Goal: Transaction & Acquisition: Purchase product/service

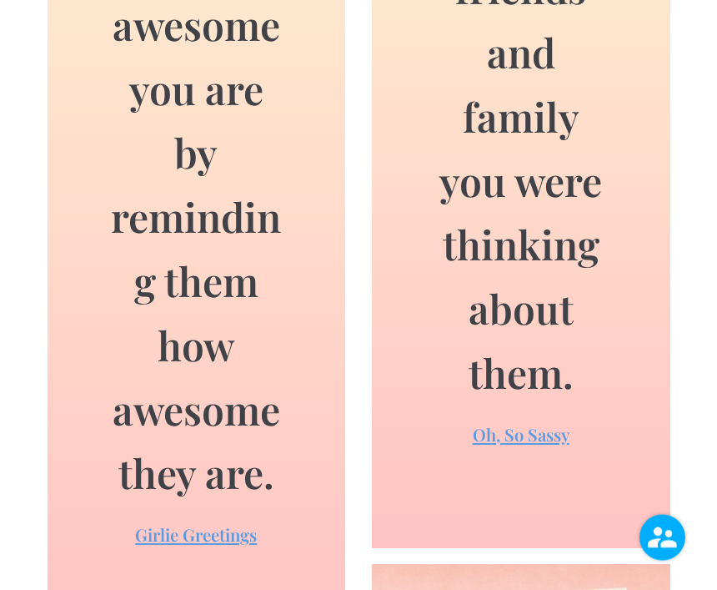
scroll to position [1907, 0]
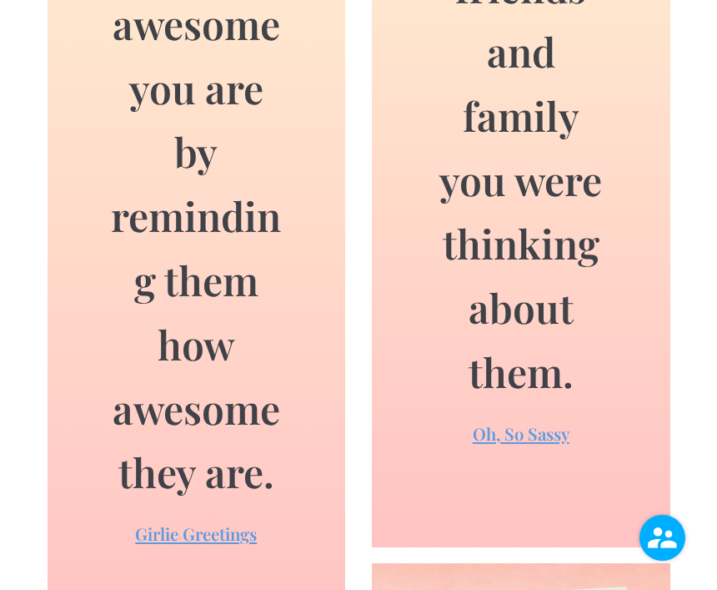
click at [198, 534] on link "Girlie Greetings" at bounding box center [196, 533] width 122 height 23
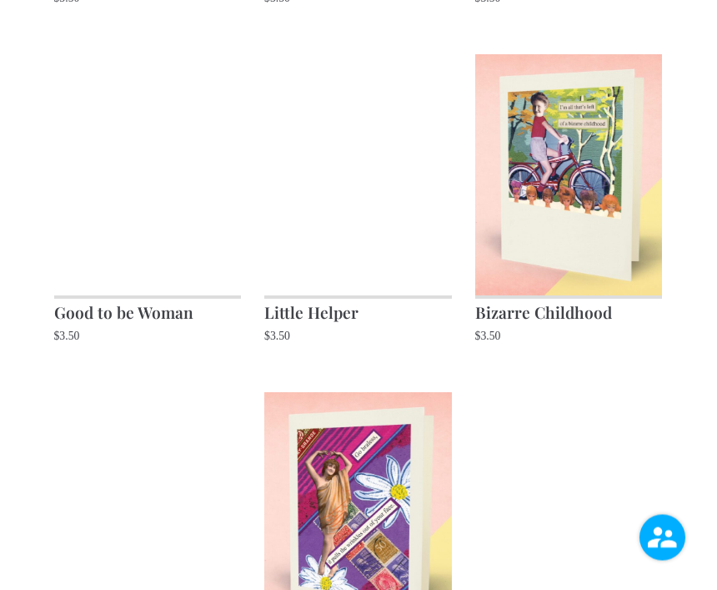
scroll to position [1235, 0]
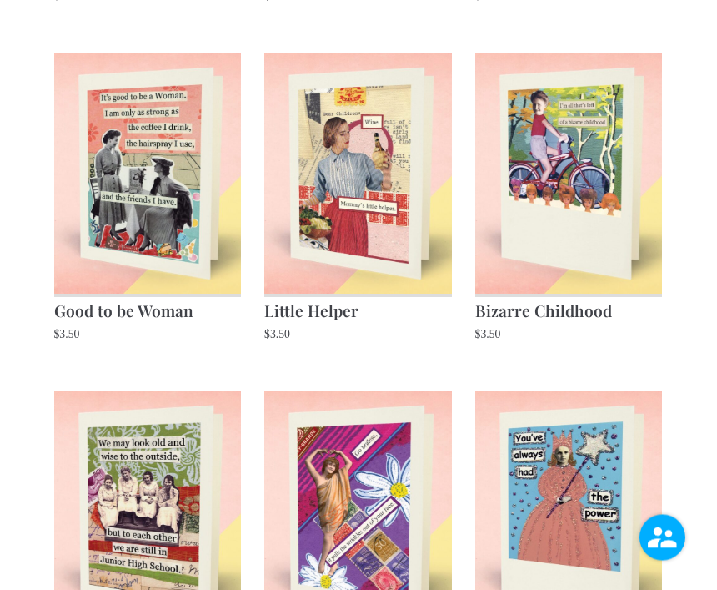
click at [156, 519] on img at bounding box center [148, 511] width 188 height 241
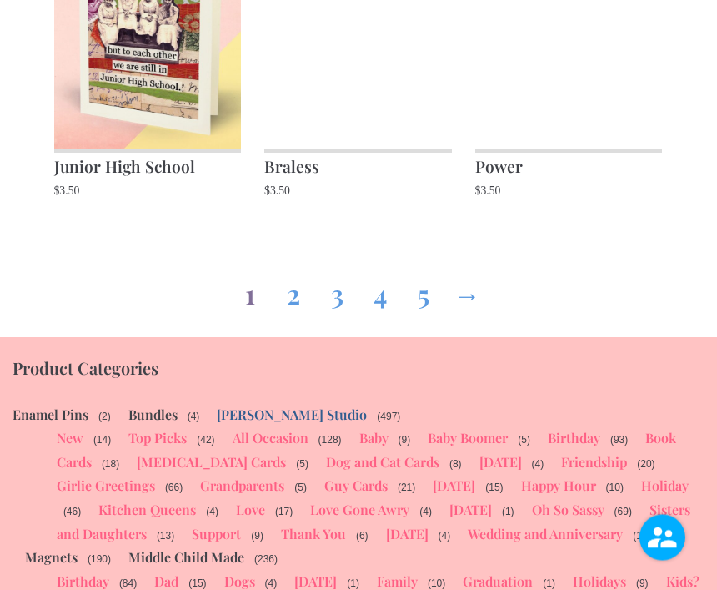
scroll to position [1718, 0]
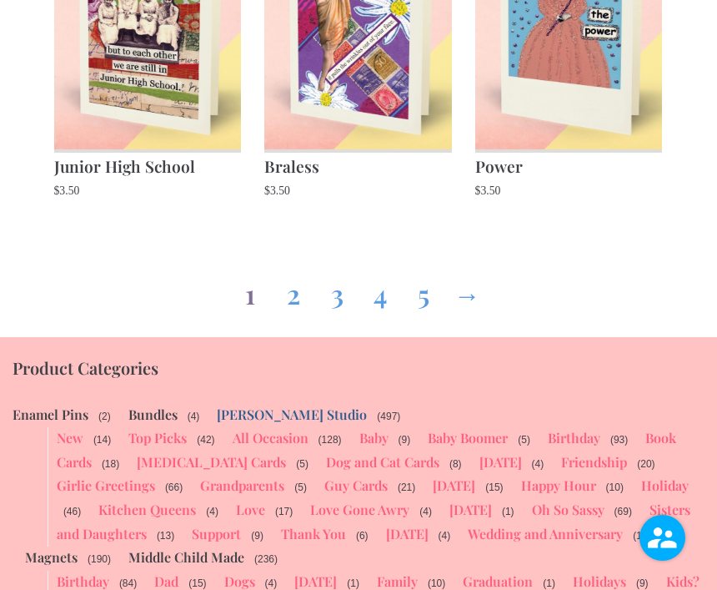
click at [98, 437] on span "(14)" at bounding box center [102, 439] width 21 height 15
click at [80, 437] on link "New" at bounding box center [70, 438] width 27 height 18
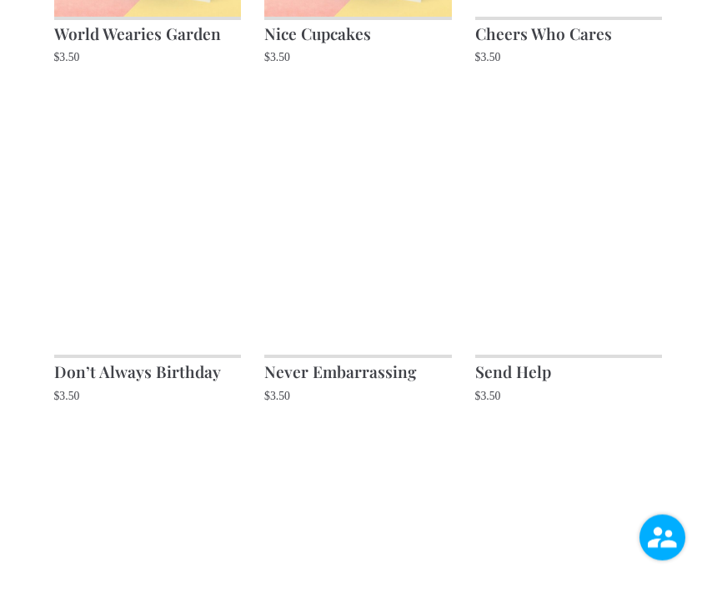
scroll to position [837, 0]
